Goal: Task Accomplishment & Management: Use online tool/utility

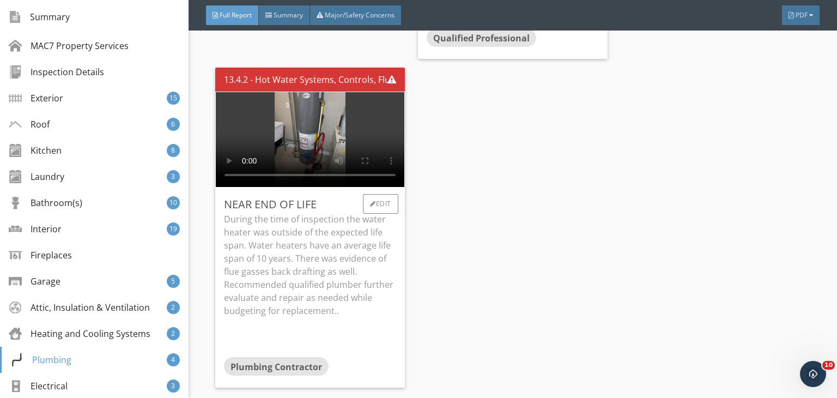
scroll to position [178, 0]
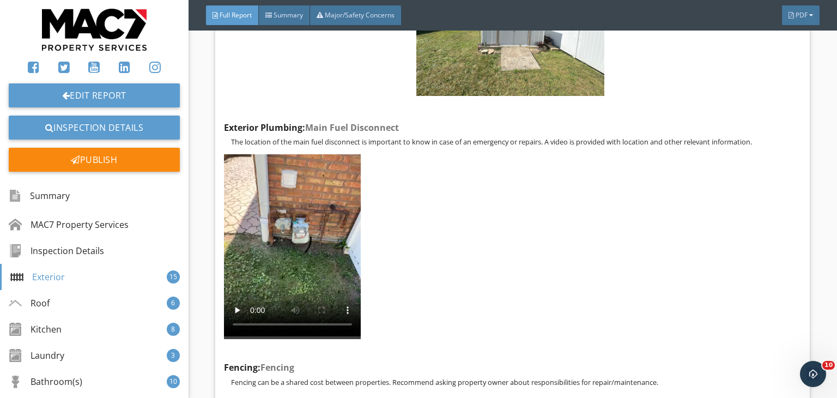
scroll to position [1158, 0]
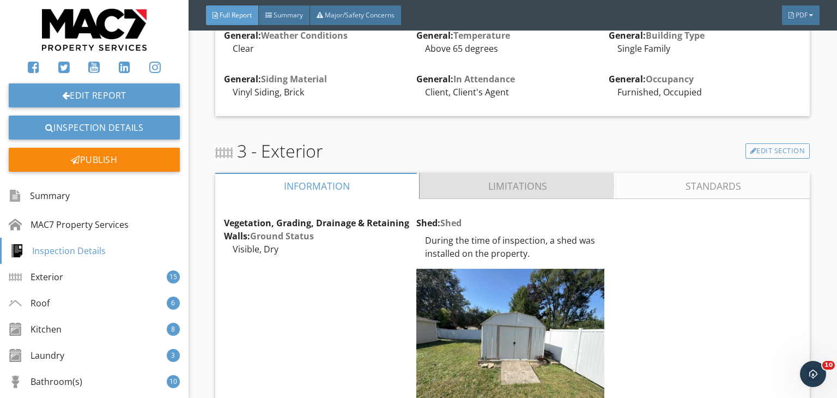
click at [465, 199] on link "Limitations" at bounding box center [518, 186] width 197 height 26
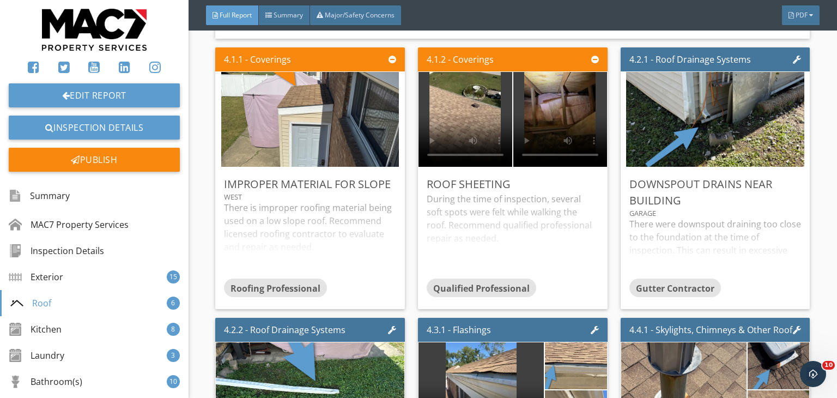
scroll to position [3216, 0]
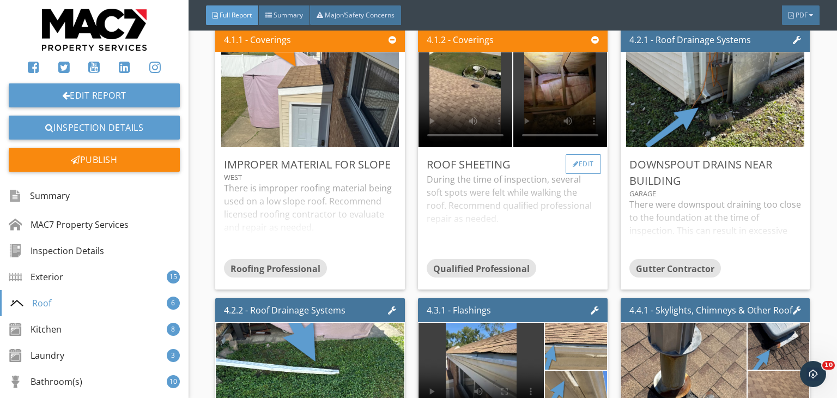
click at [582, 174] on div "Edit" at bounding box center [583, 164] width 35 height 20
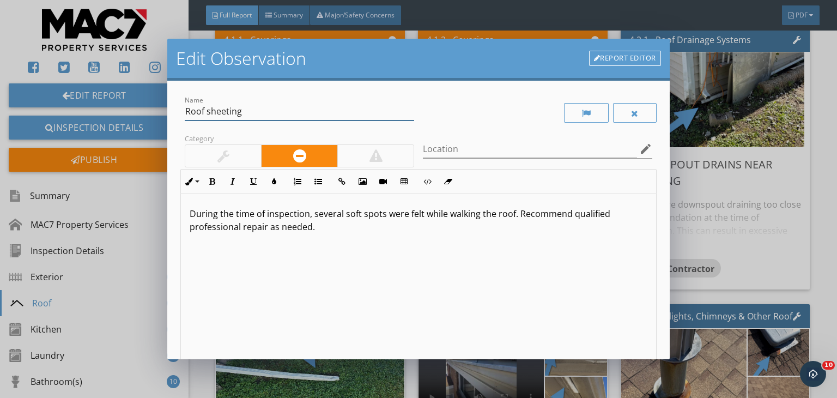
drag, startPoint x: 229, startPoint y: 112, endPoint x: 226, endPoint y: 120, distance: 9.0
click at [229, 112] on input "Roof sheeting" at bounding box center [299, 111] width 229 height 18
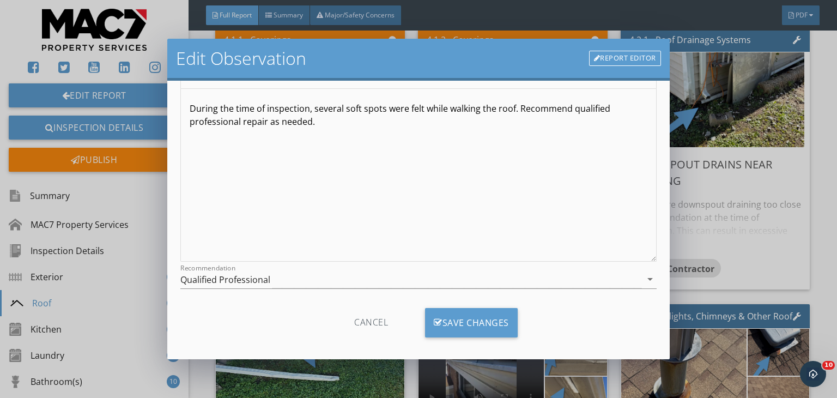
scroll to position [113, 0]
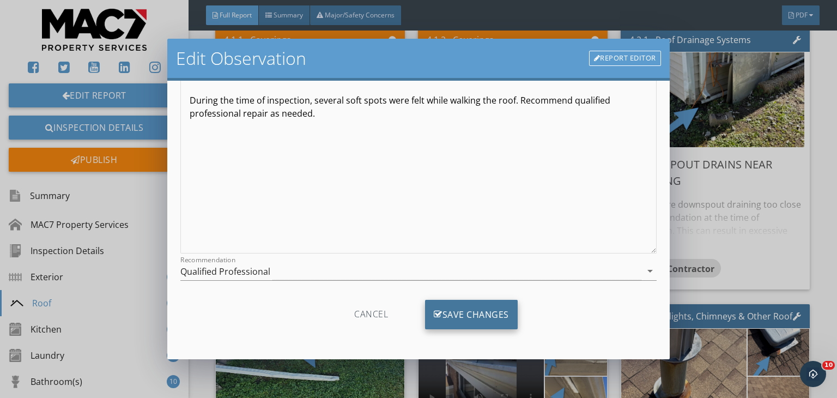
type input "Roof sheathing"
click at [497, 317] on div "Save Changes" at bounding box center [471, 314] width 93 height 29
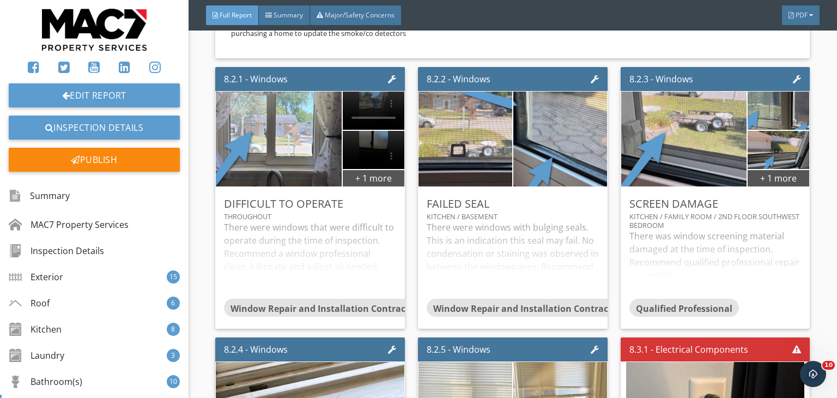
scroll to position [8094, 0]
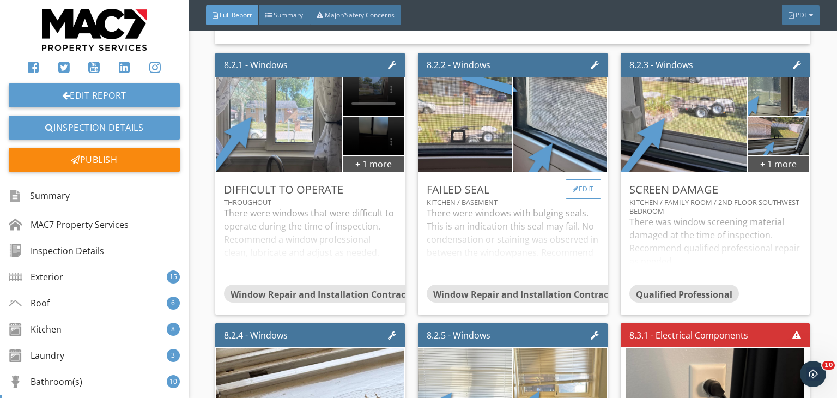
click at [583, 191] on div "Edit" at bounding box center [583, 189] width 35 height 20
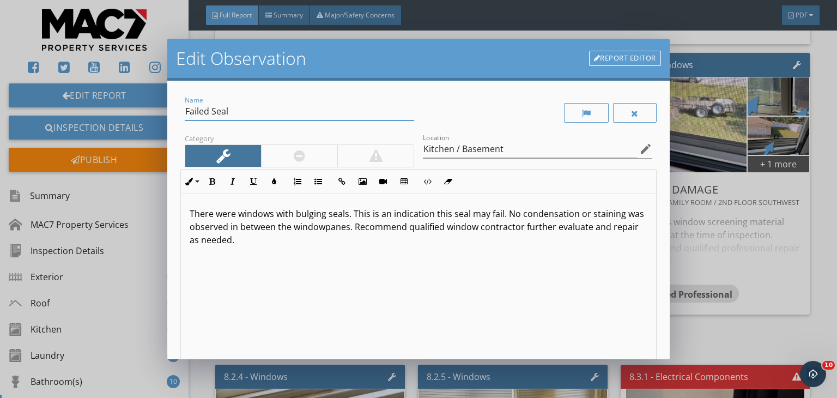
click at [209, 114] on input "Failed Seal" at bounding box center [299, 111] width 229 height 18
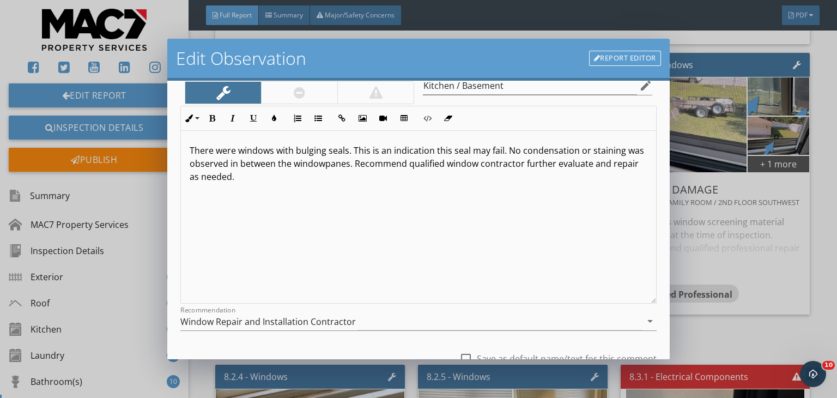
scroll to position [123, 0]
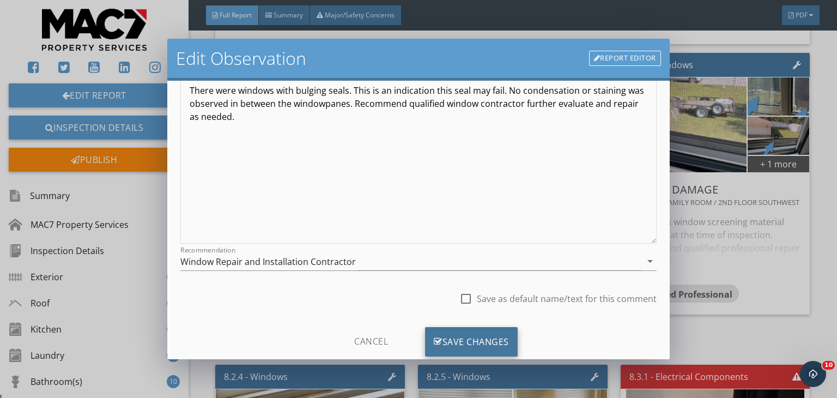
type input "Failing Seal"
drag, startPoint x: 428, startPoint y: 337, endPoint x: 437, endPoint y: 343, distance: 11.0
click at [430, 337] on div "Save Changes" at bounding box center [471, 341] width 93 height 29
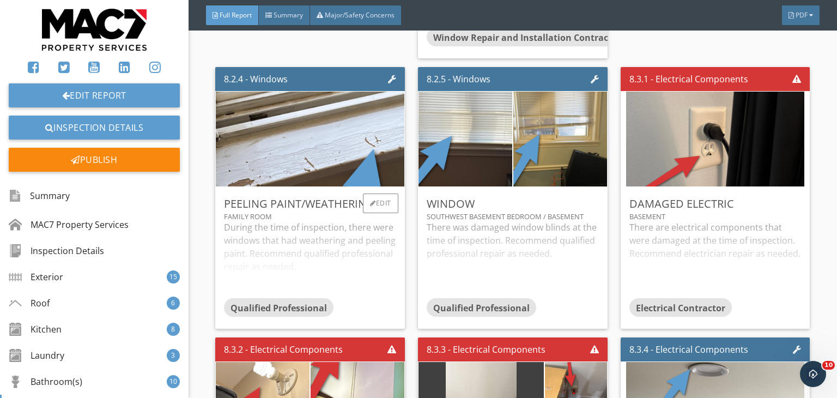
scroll to position [8394, 0]
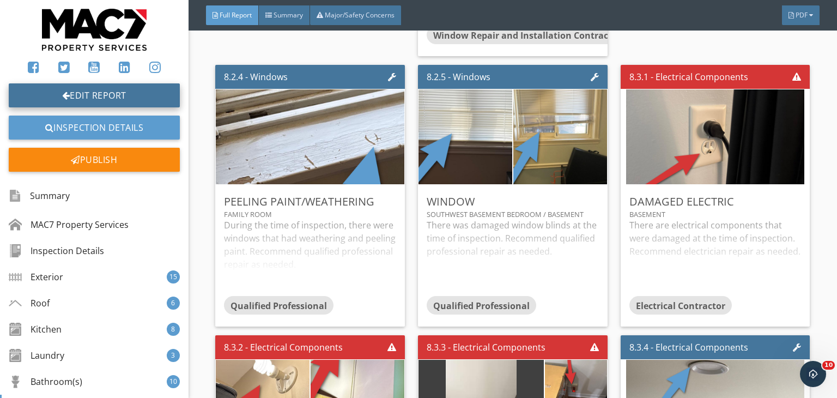
click at [70, 96] on link "Edit Report" at bounding box center [94, 95] width 171 height 24
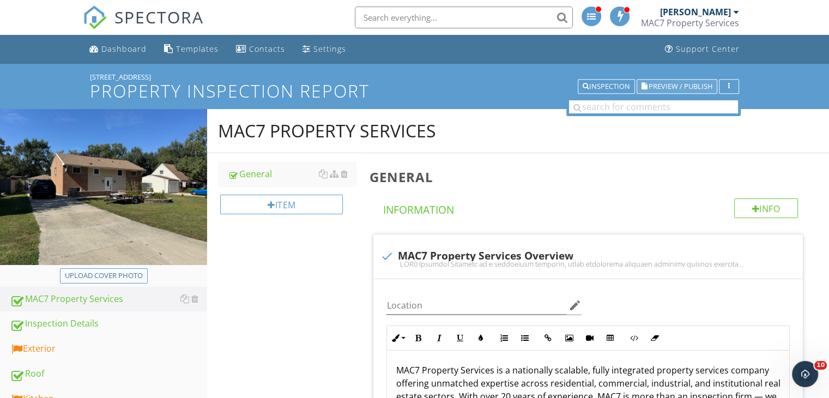
click at [669, 84] on span "Preview / Publish" at bounding box center [681, 86] width 64 height 7
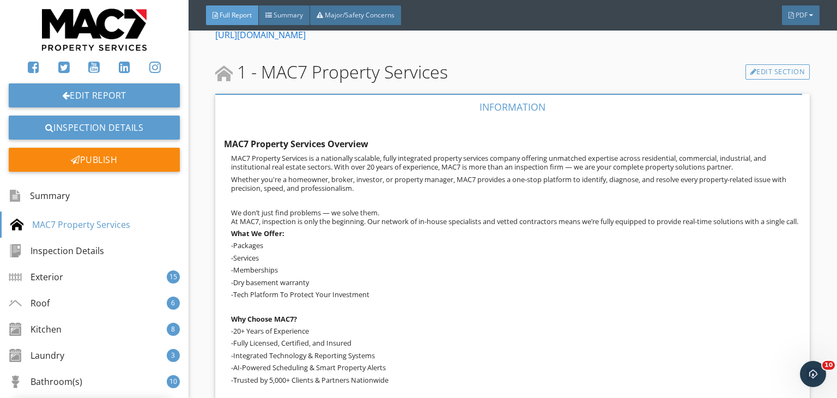
scroll to position [259, 0]
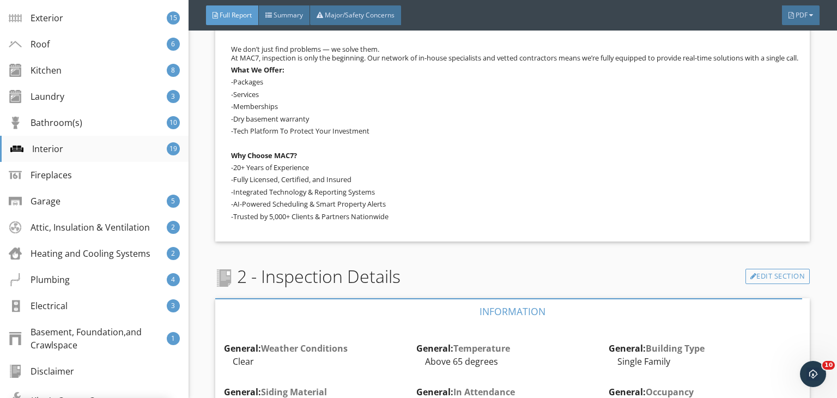
click at [49, 149] on div "Interior" at bounding box center [36, 148] width 53 height 13
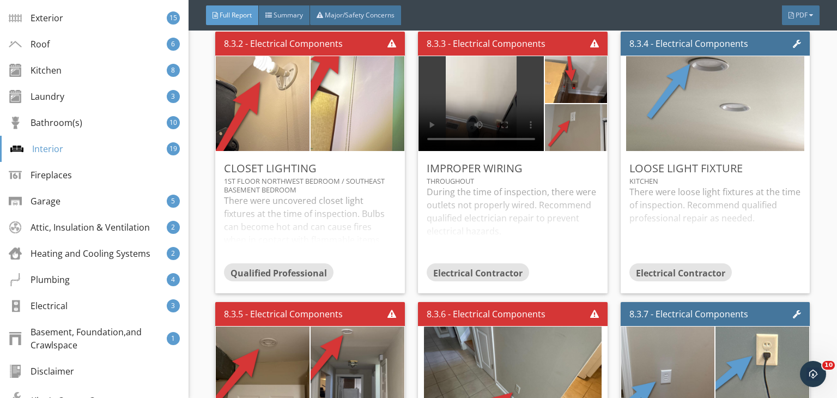
scroll to position [9055, 0]
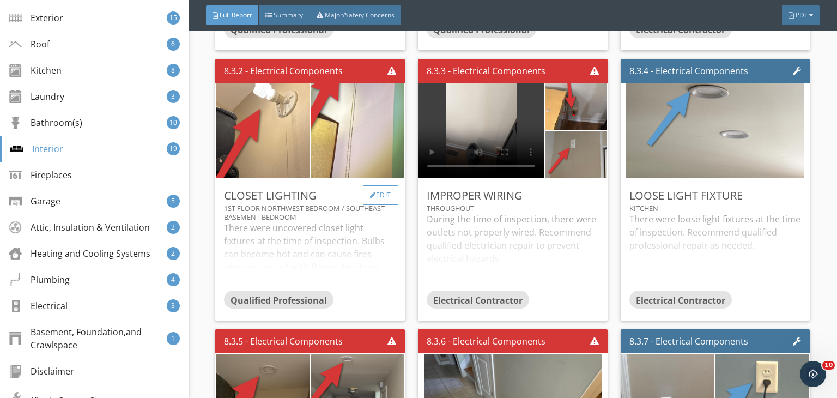
click at [390, 186] on div "Edit" at bounding box center [380, 195] width 35 height 20
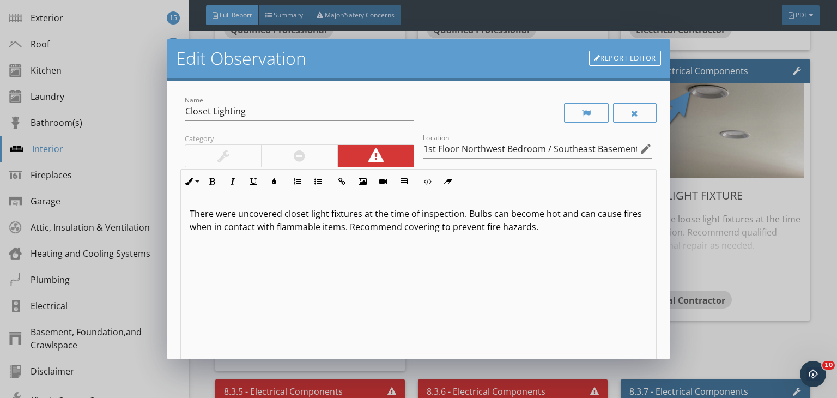
click at [815, 198] on div "Edit Observation Report Editor Name Closet Lighting Category Location 1st Floor…" at bounding box center [418, 199] width 837 height 398
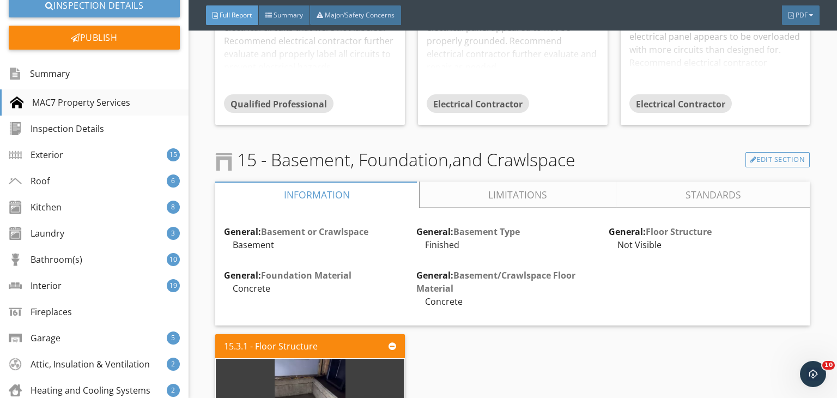
scroll to position [0, 0]
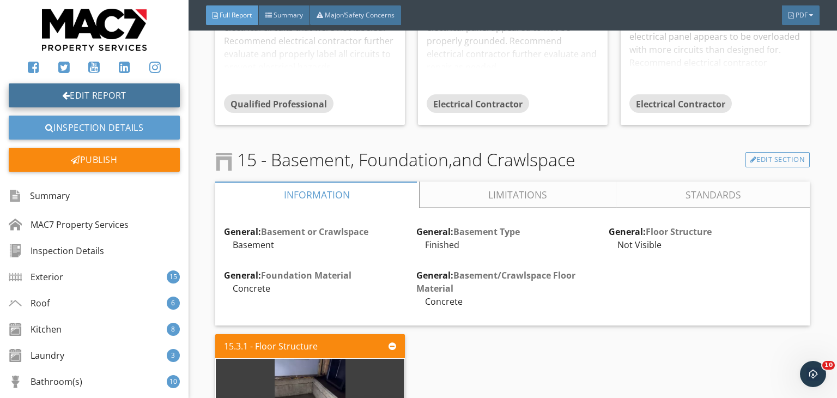
click at [96, 94] on link "Edit Report" at bounding box center [94, 95] width 171 height 24
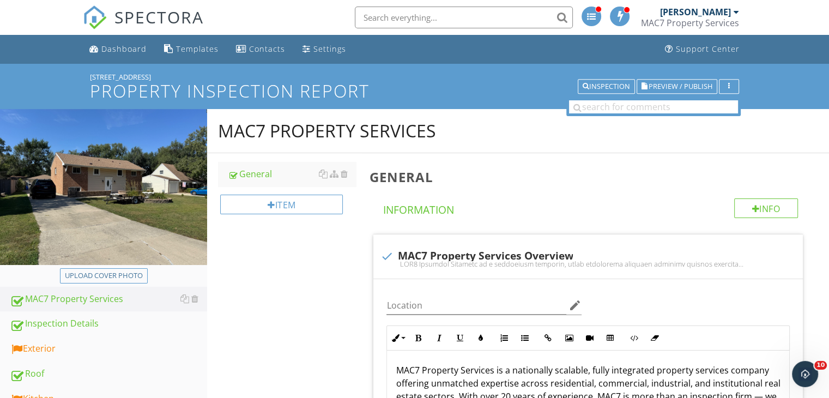
click at [41, 351] on div "Exterior" at bounding box center [108, 349] width 197 height 14
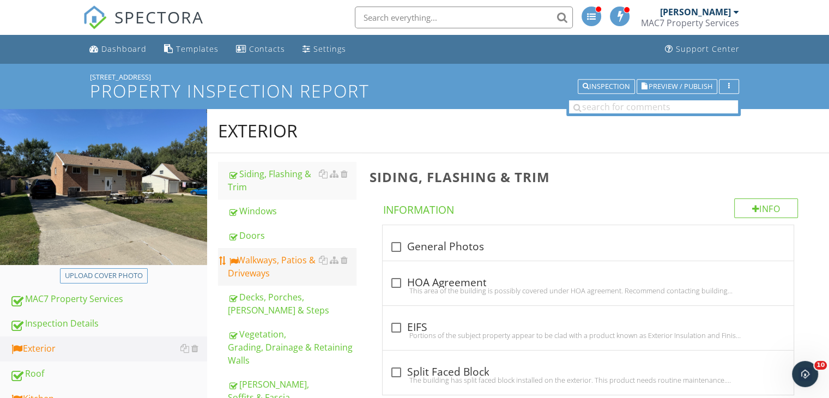
click at [286, 262] on div "Walkways, Patios & Driveways" at bounding box center [292, 266] width 128 height 26
type textarea "<p>There were areas that do not have the proper clearance in between the siding…"
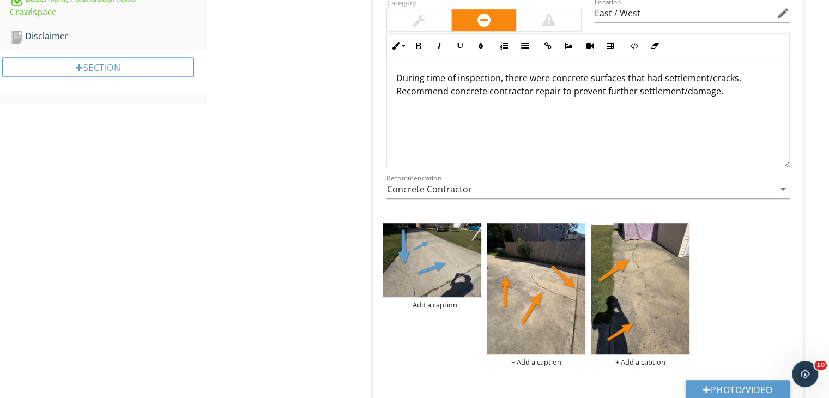
scroll to position [695, 0]
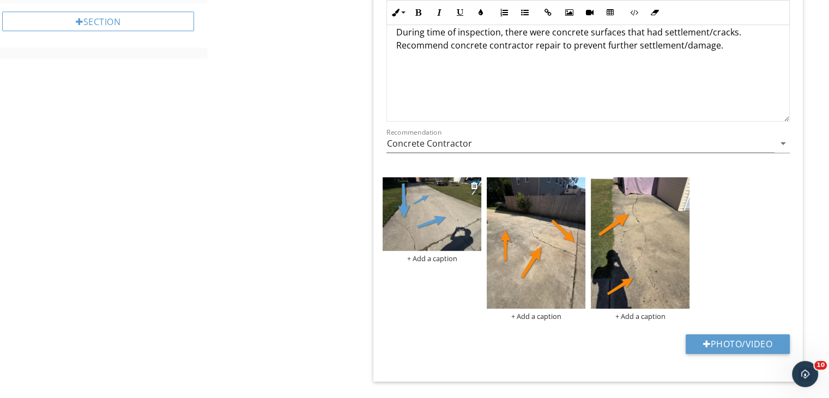
click at [427, 235] on img at bounding box center [432, 214] width 99 height 74
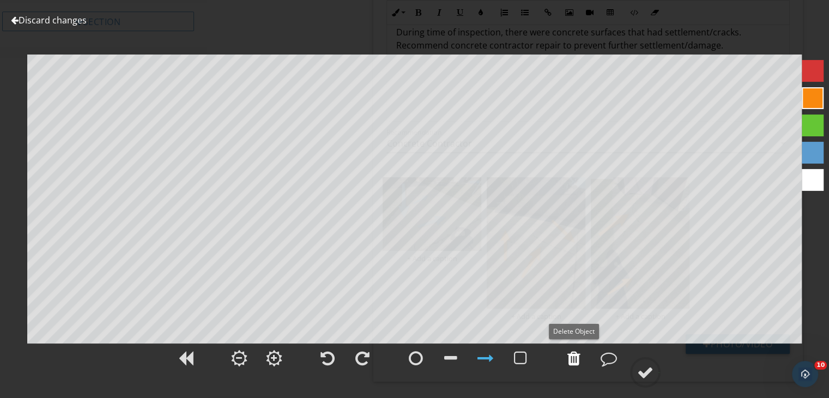
click at [577, 366] on div at bounding box center [573, 358] width 13 height 16
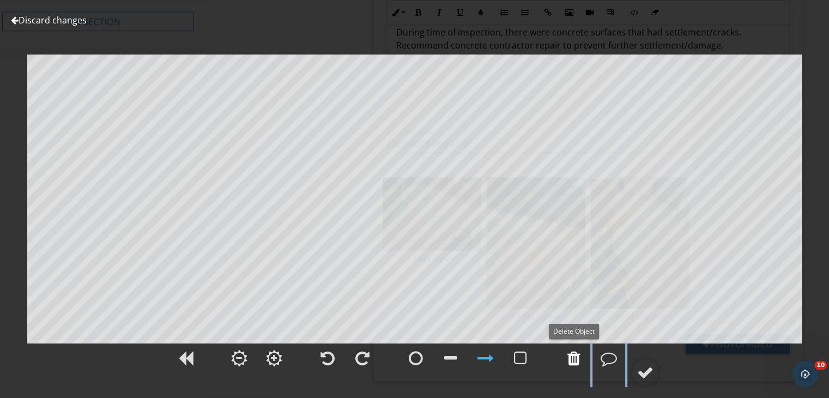
click at [577, 366] on div at bounding box center [573, 358] width 13 height 16
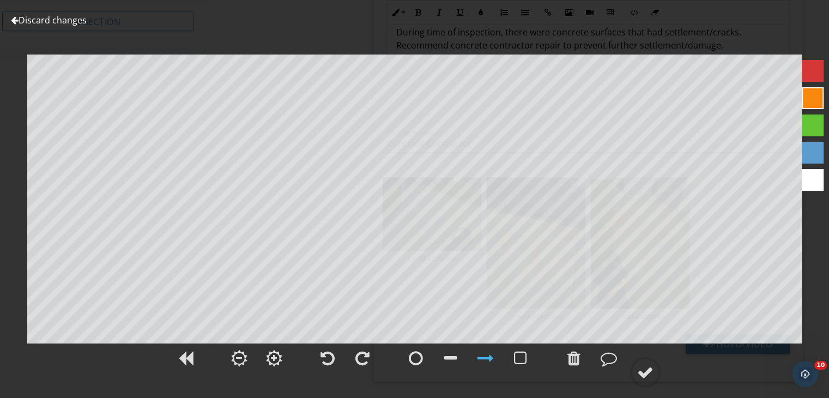
click at [638, 373] on div at bounding box center [645, 372] width 16 height 16
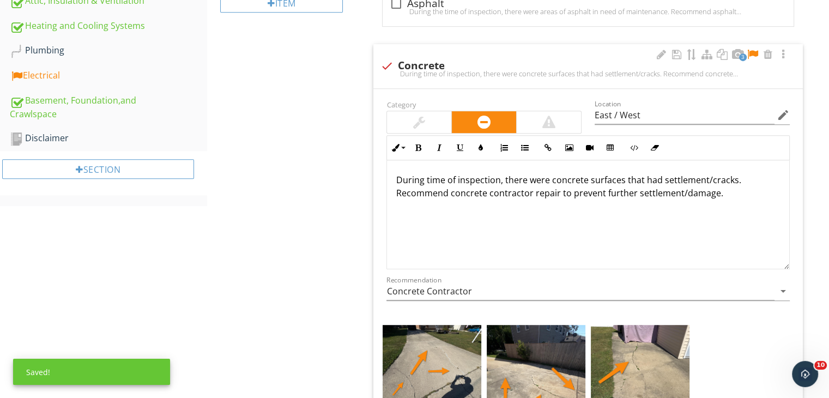
scroll to position [518, 0]
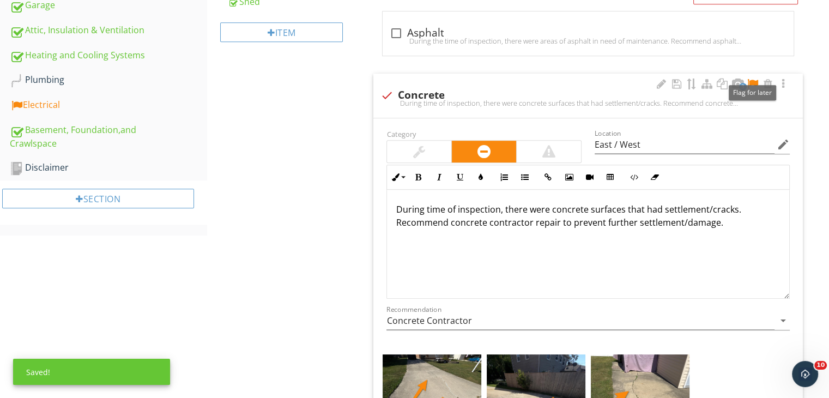
click at [753, 81] on div at bounding box center [752, 83] width 13 height 11
click at [38, 100] on div "Electrical" at bounding box center [108, 105] width 197 height 14
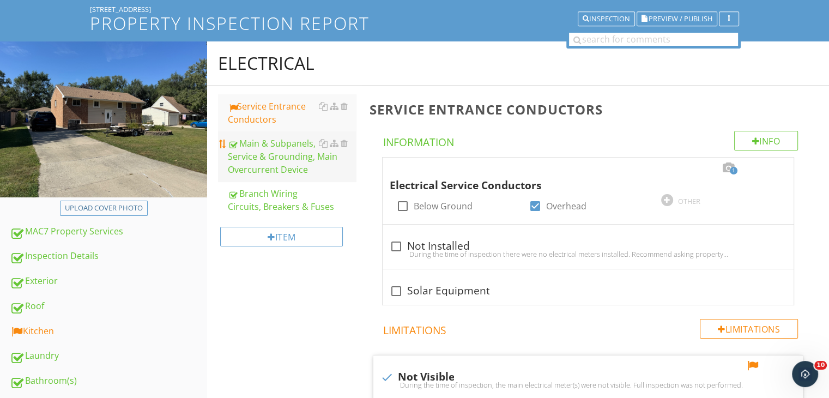
scroll to position [55, 0]
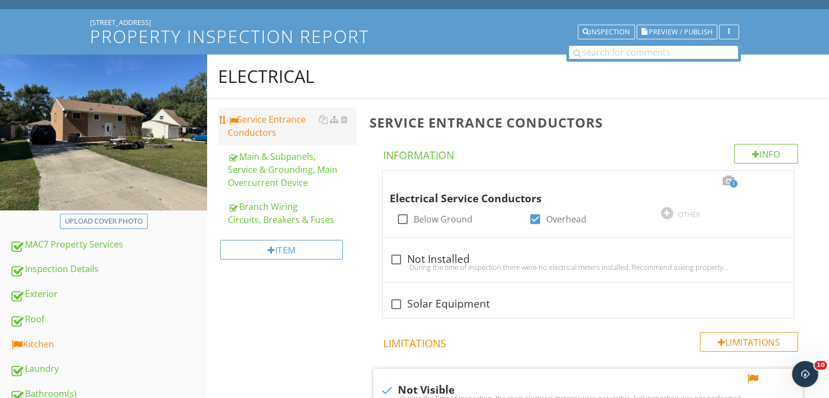
click at [265, 129] on div "Service Entrance Conductors" at bounding box center [292, 126] width 128 height 26
click at [728, 184] on div at bounding box center [728, 181] width 13 height 11
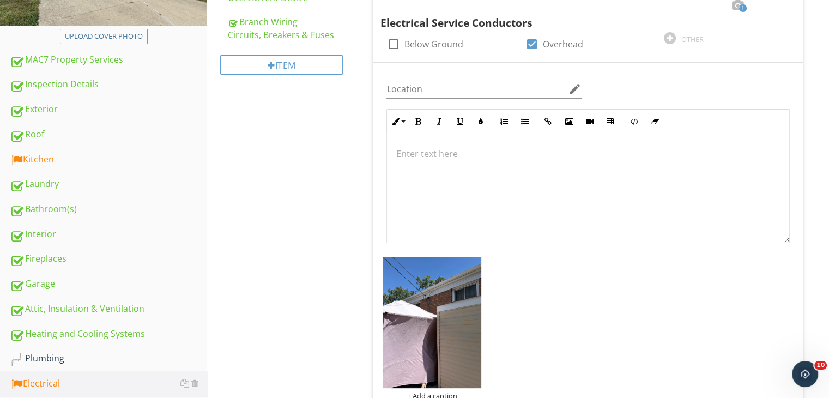
scroll to position [245, 0]
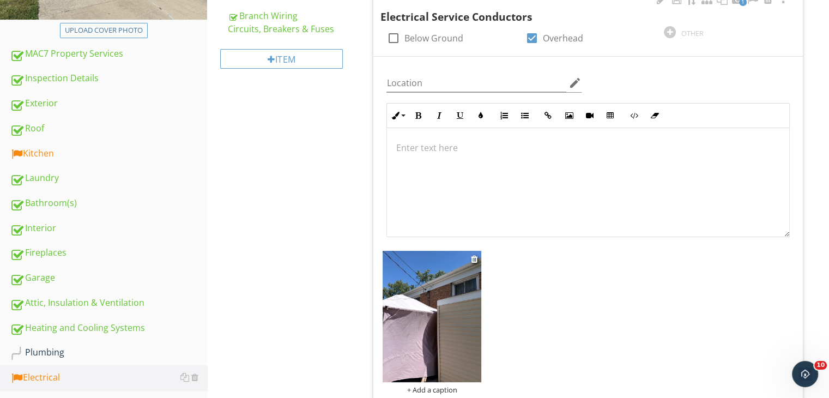
click at [411, 320] on img at bounding box center [432, 316] width 99 height 131
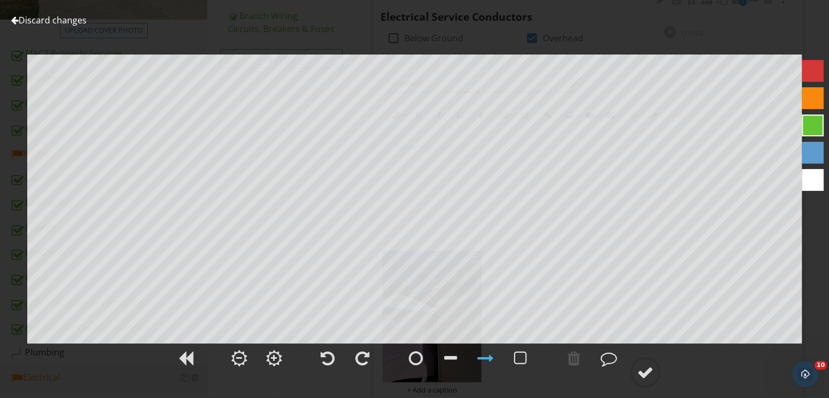
scroll to position [259, 0]
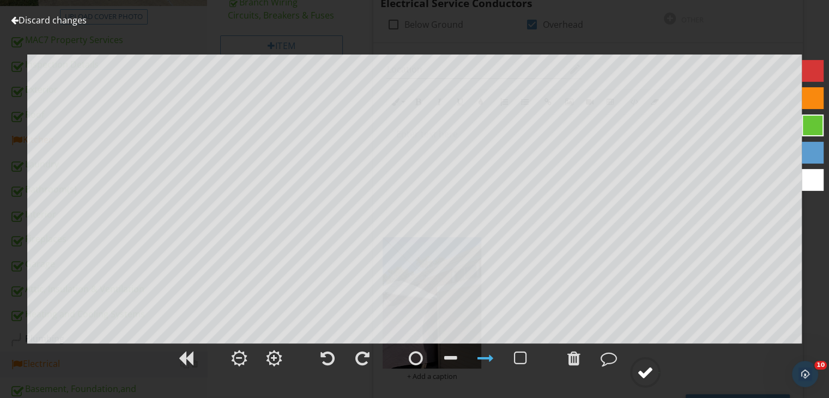
click at [647, 384] on circle at bounding box center [645, 372] width 28 height 28
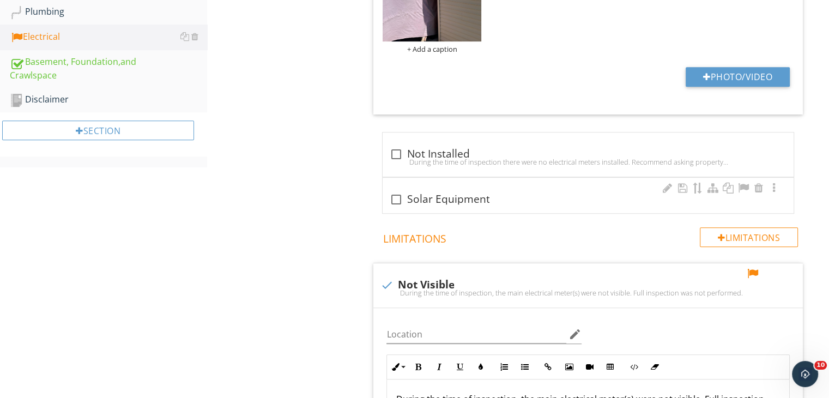
scroll to position [654, 0]
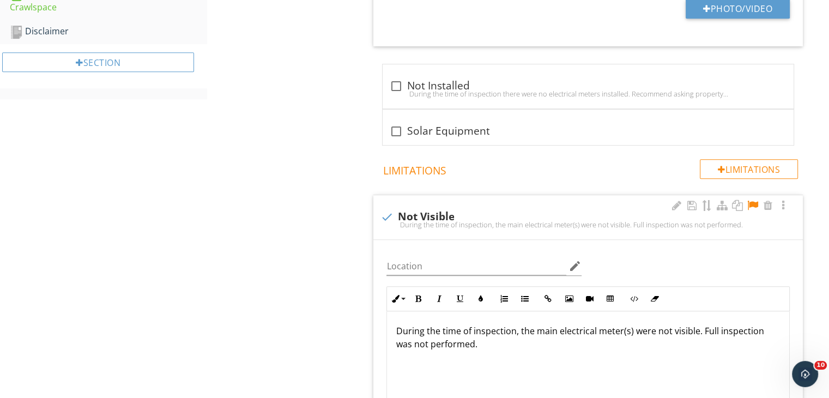
click at [750, 201] on div at bounding box center [752, 205] width 13 height 11
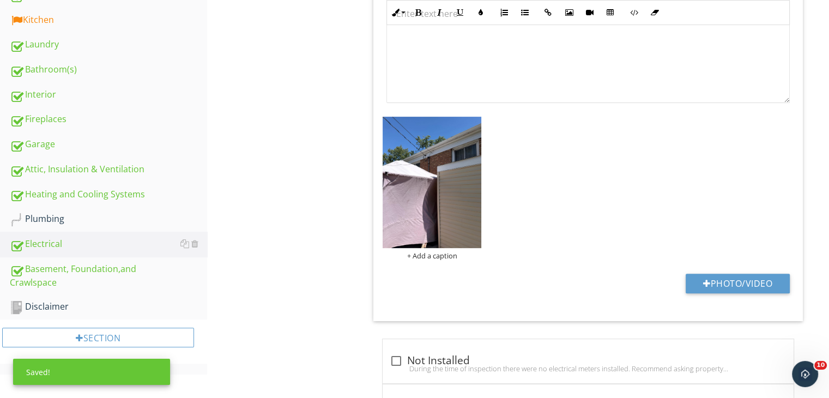
scroll to position [122, 0]
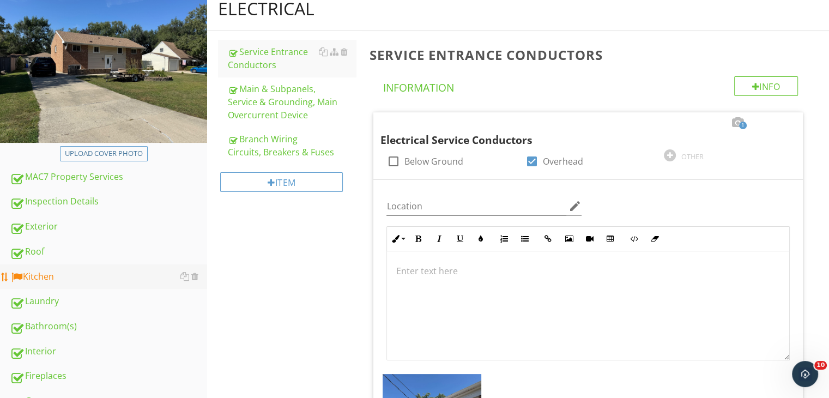
click at [45, 270] on div "Kitchen" at bounding box center [108, 277] width 197 height 14
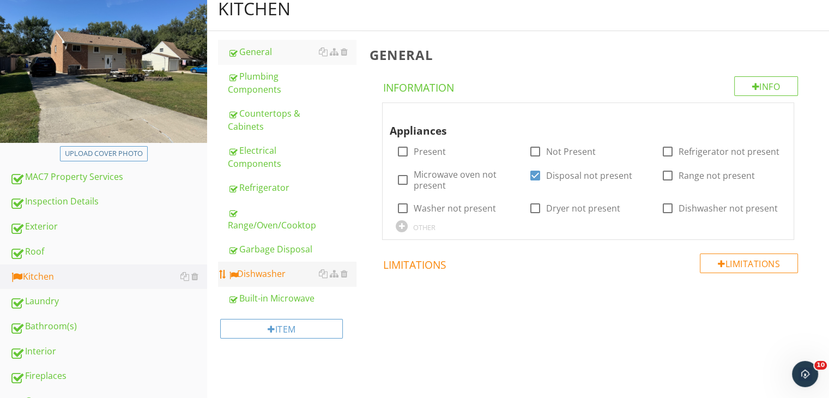
drag, startPoint x: 285, startPoint y: 269, endPoint x: 330, endPoint y: 281, distance: 46.7
click at [286, 269] on div "Dishwasher" at bounding box center [292, 273] width 128 height 13
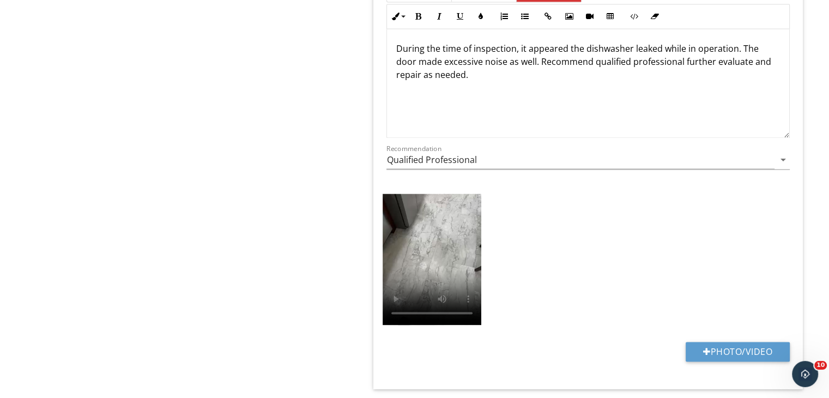
scroll to position [1594, 0]
click at [732, 341] on button "Photo/Video" at bounding box center [738, 351] width 104 height 20
type input "C:\fakepath\video - 2025-09-27T201437.431.mp4"
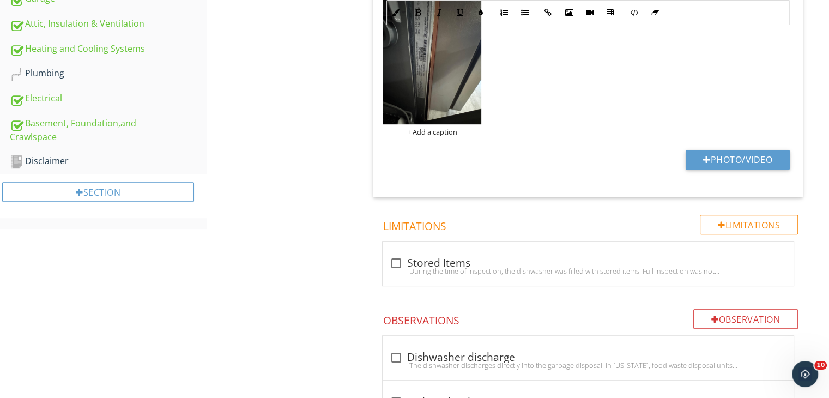
scroll to position [776, 0]
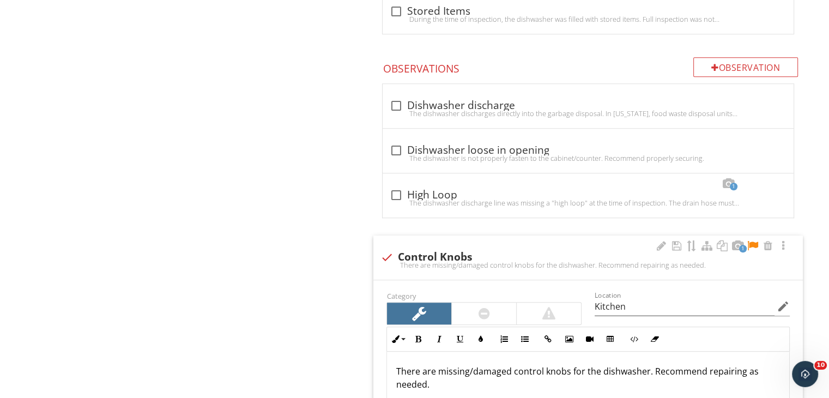
click at [384, 258] on div at bounding box center [386, 257] width 19 height 19
checkbox input "true"
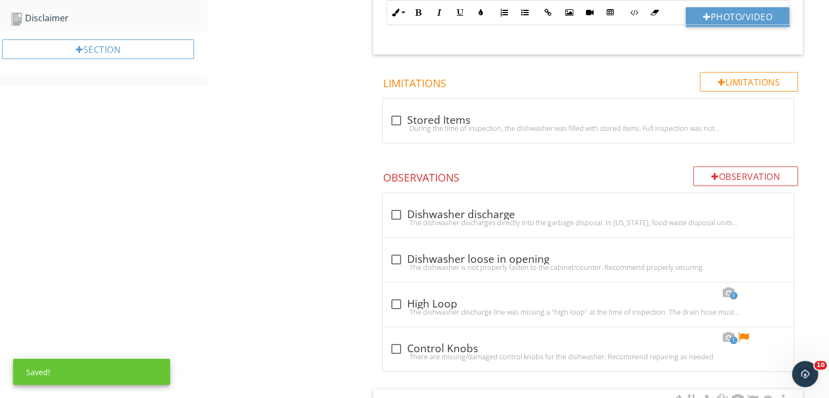
scroll to position [790, 0]
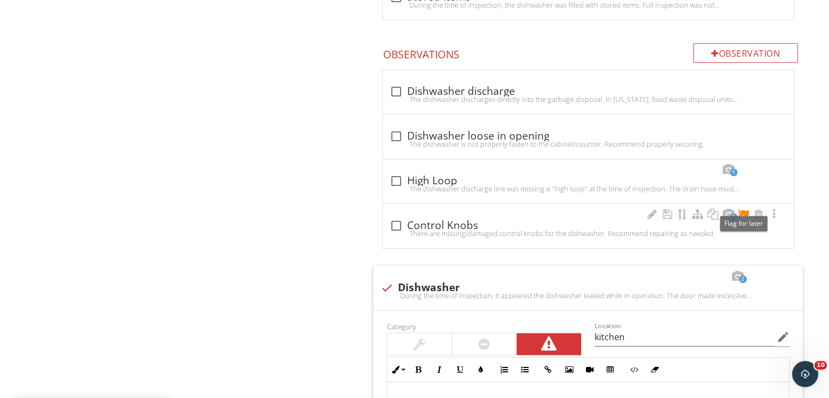
click at [744, 216] on div at bounding box center [743, 214] width 13 height 11
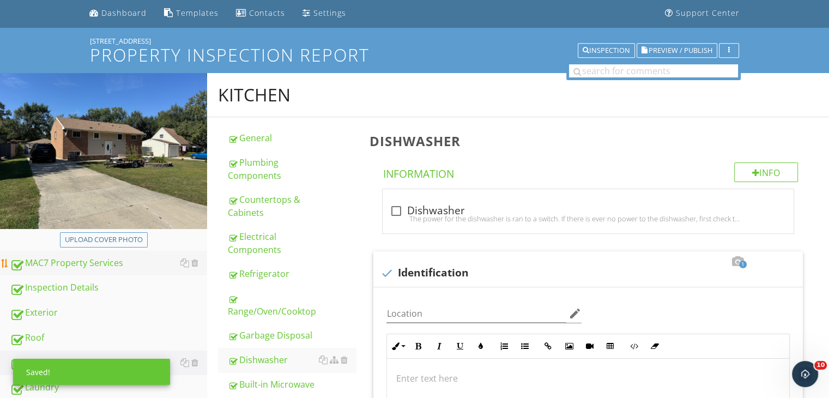
scroll to position [0, 0]
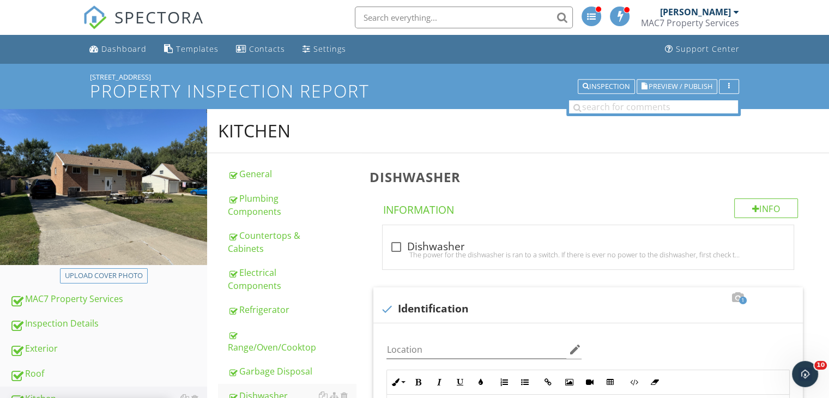
click at [668, 81] on button "Preview / Publish" at bounding box center [677, 86] width 81 height 15
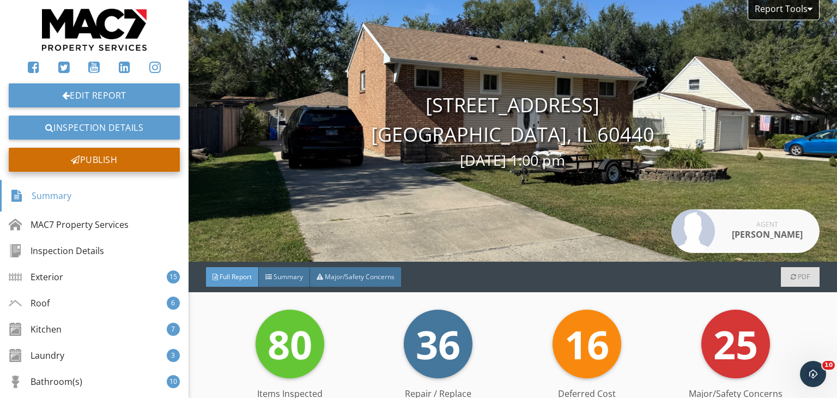
click at [89, 161] on div "Publish" at bounding box center [94, 160] width 171 height 24
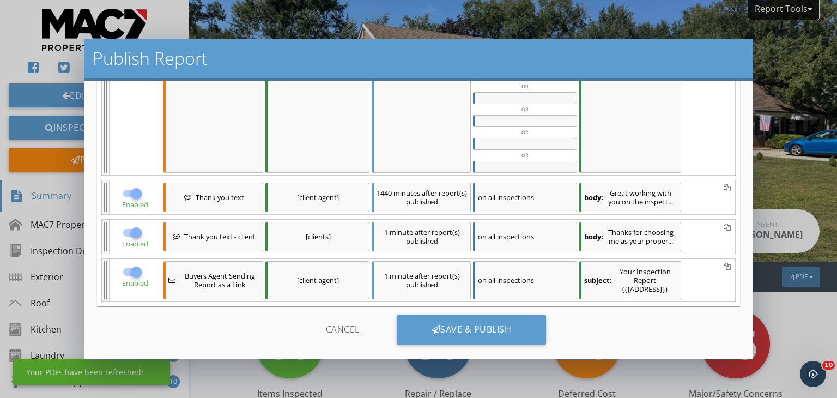
scroll to position [239, 0]
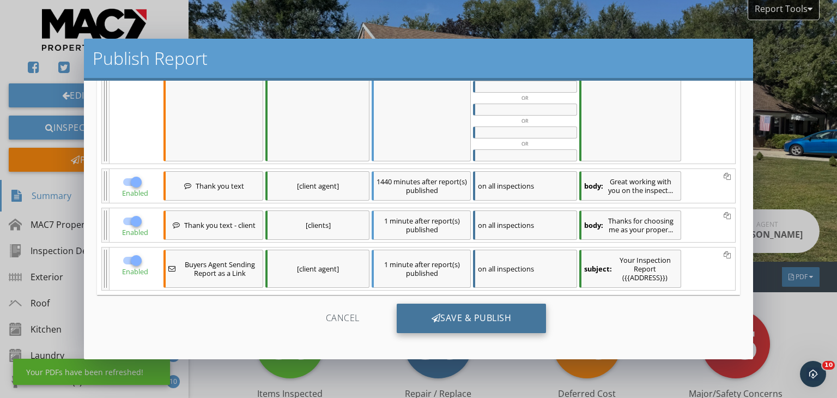
click at [514, 311] on div "Save & Publish" at bounding box center [472, 318] width 150 height 29
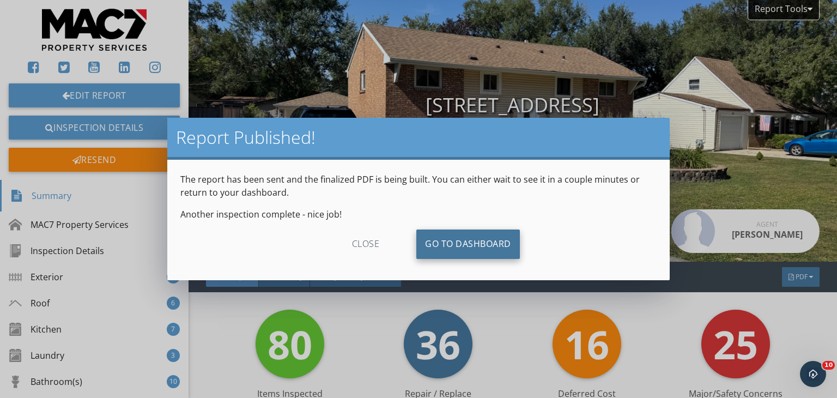
click at [452, 243] on link "Go To Dashboard" at bounding box center [468, 243] width 104 height 29
